Goal: Task Accomplishment & Management: Complete application form

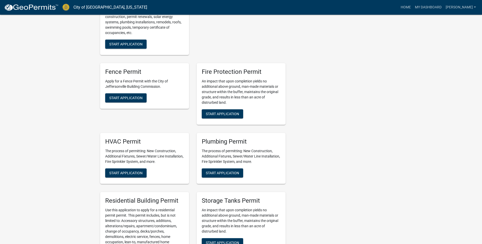
scroll to position [330, 0]
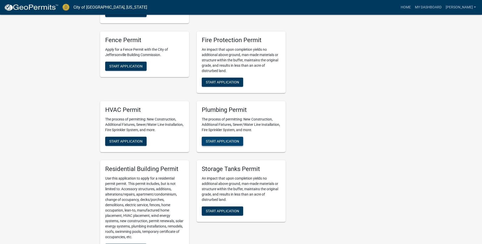
click at [216, 139] on button "Start Application" at bounding box center [222, 141] width 41 height 9
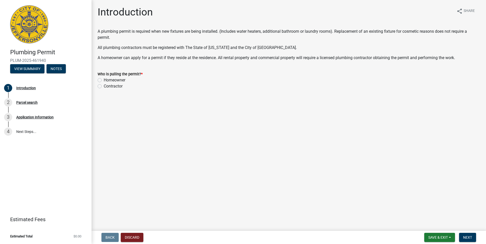
click at [104, 86] on label "Contractor" at bounding box center [113, 86] width 19 height 6
click at [104, 86] on input "Contractor" at bounding box center [105, 84] width 3 height 3
radio input "true"
click at [470, 240] on span "Next" at bounding box center [467, 238] width 9 height 4
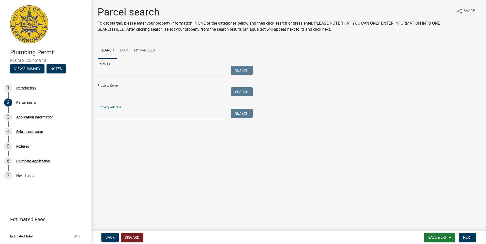
click at [109, 113] on input "Property Address:" at bounding box center [161, 114] width 126 height 10
type input "3513 carolmet"
click at [239, 116] on button "Search" at bounding box center [242, 113] width 22 height 9
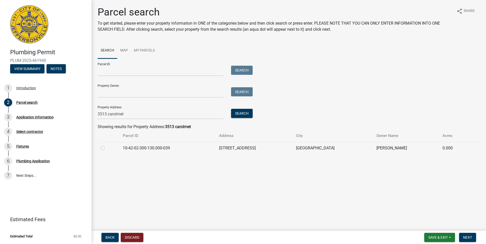
click at [107, 145] on label at bounding box center [107, 145] width 0 height 0
click at [107, 147] on input "radio" at bounding box center [108, 146] width 3 height 3
radio input "true"
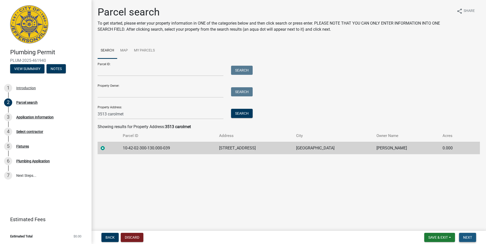
click at [463, 238] on span "Next" at bounding box center [467, 238] width 9 height 4
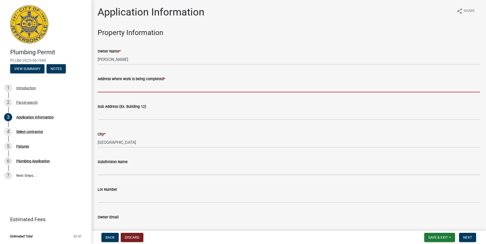
click at [107, 87] on input "Address where work is being completed *" at bounding box center [289, 87] width 382 height 10
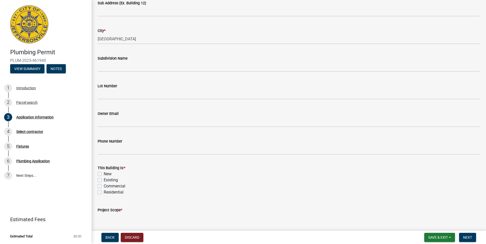
scroll to position [127, 0]
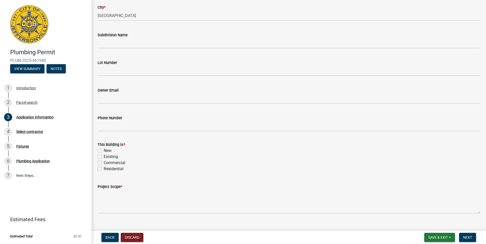
type input "[STREET_ADDRESS]"
click at [101, 151] on div "New" at bounding box center [289, 151] width 382 height 6
drag, startPoint x: 101, startPoint y: 151, endPoint x: 101, endPoint y: 170, distance: 18.6
click at [104, 151] on label "New" at bounding box center [108, 151] width 8 height 6
click at [104, 151] on input "New" at bounding box center [105, 149] width 3 height 3
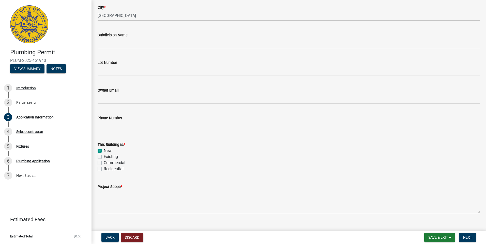
checkbox input "true"
checkbox input "false"
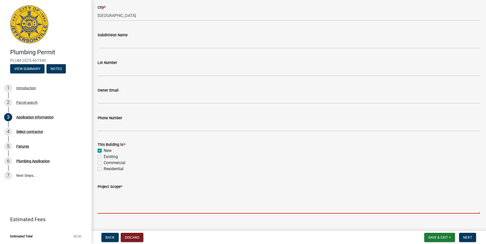
click at [110, 212] on textarea "Project Scope *" at bounding box center [289, 202] width 382 height 24
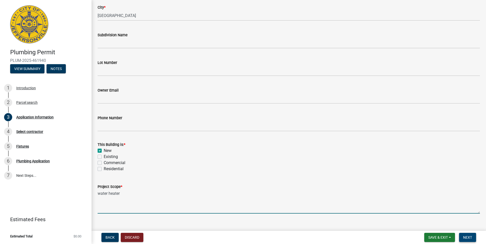
type textarea "water heater"
click at [465, 238] on span "Next" at bounding box center [467, 238] width 9 height 4
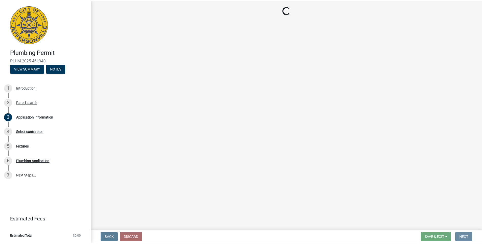
scroll to position [0, 0]
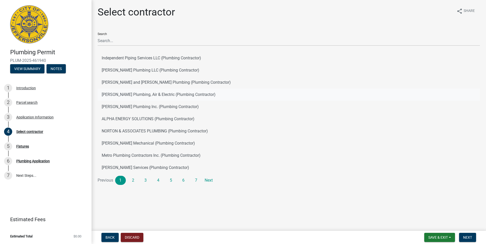
click at [132, 94] on button "[PERSON_NAME] Plumbing, Air & Electric (Plumbing Contractor)" at bounding box center [289, 95] width 382 height 12
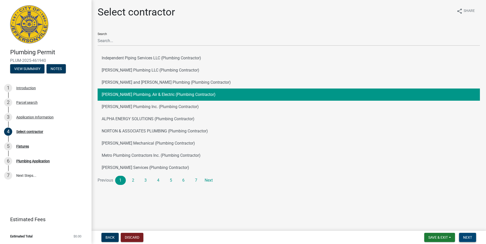
click at [465, 237] on span "Next" at bounding box center [467, 238] width 9 height 4
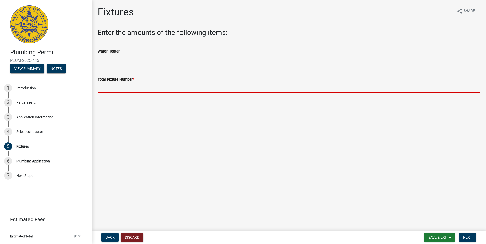
click at [151, 88] on input "text" at bounding box center [289, 88] width 382 height 10
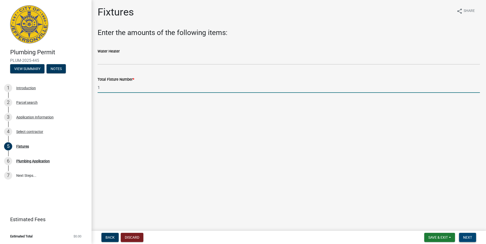
type input "1"
click at [469, 235] on button "Next" at bounding box center [467, 237] width 17 height 9
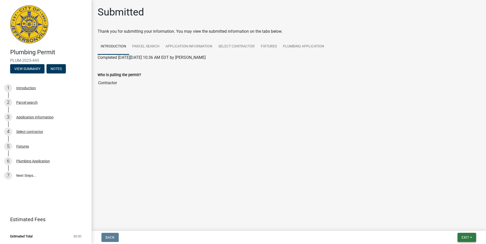
click at [460, 235] on button "Exit" at bounding box center [466, 237] width 19 height 9
click at [462, 225] on button "Save & Exit" at bounding box center [455, 225] width 41 height 12
